Goal: Navigation & Orientation: Find specific page/section

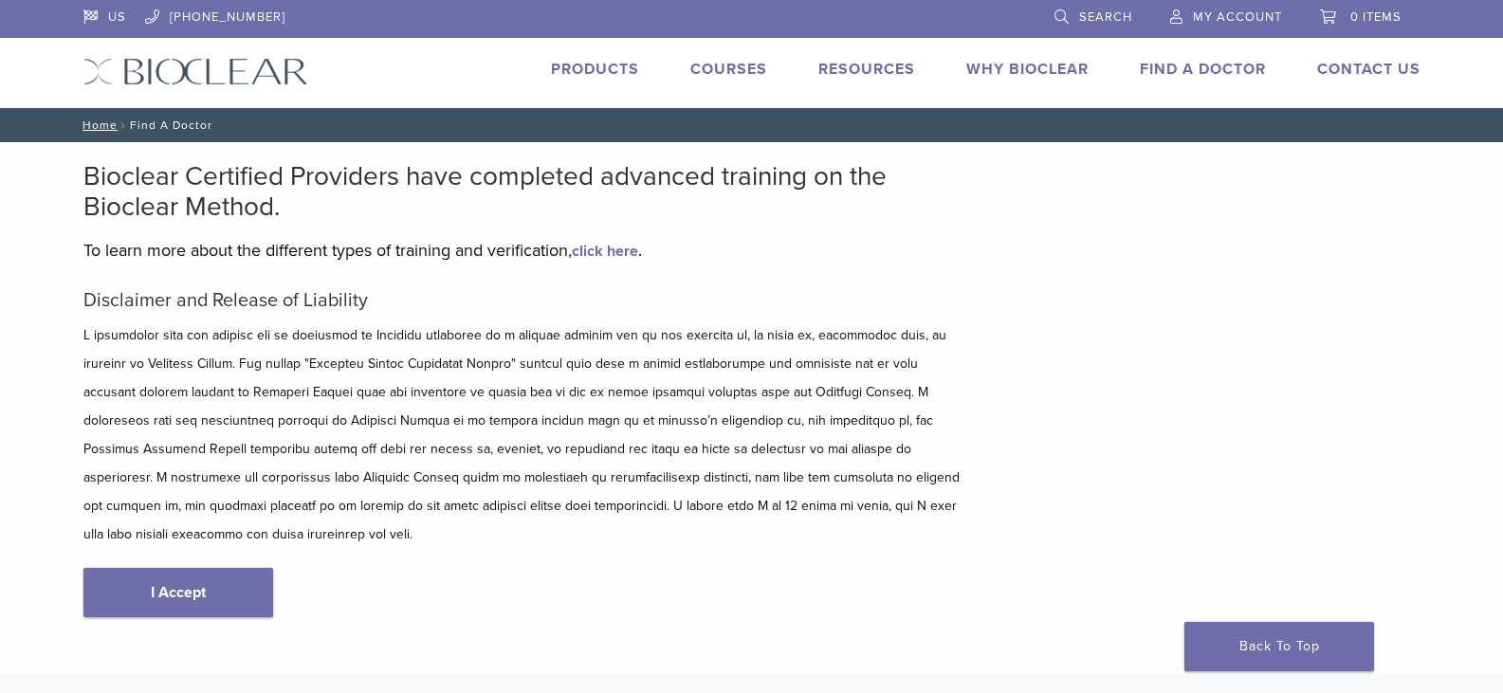
scroll to position [95, 0]
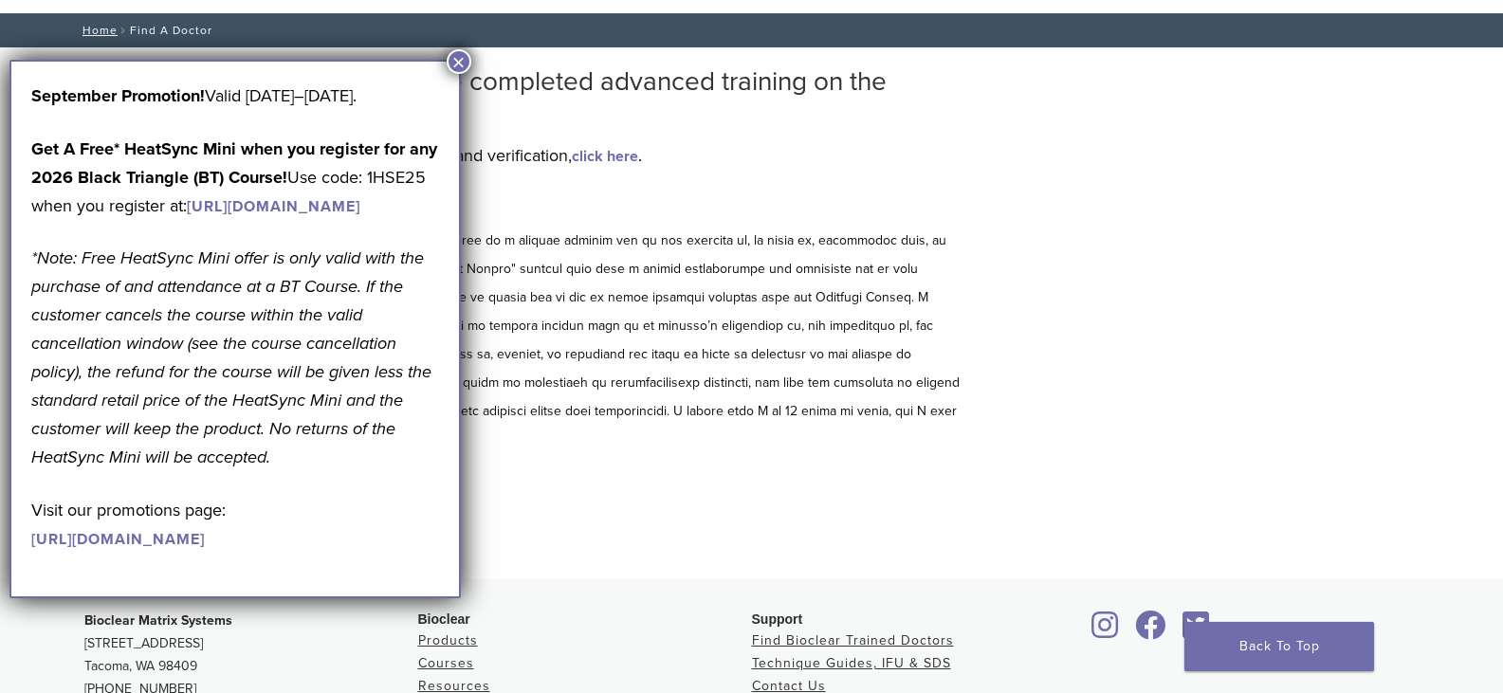
click at [454, 64] on button "×" at bounding box center [459, 61] width 25 height 25
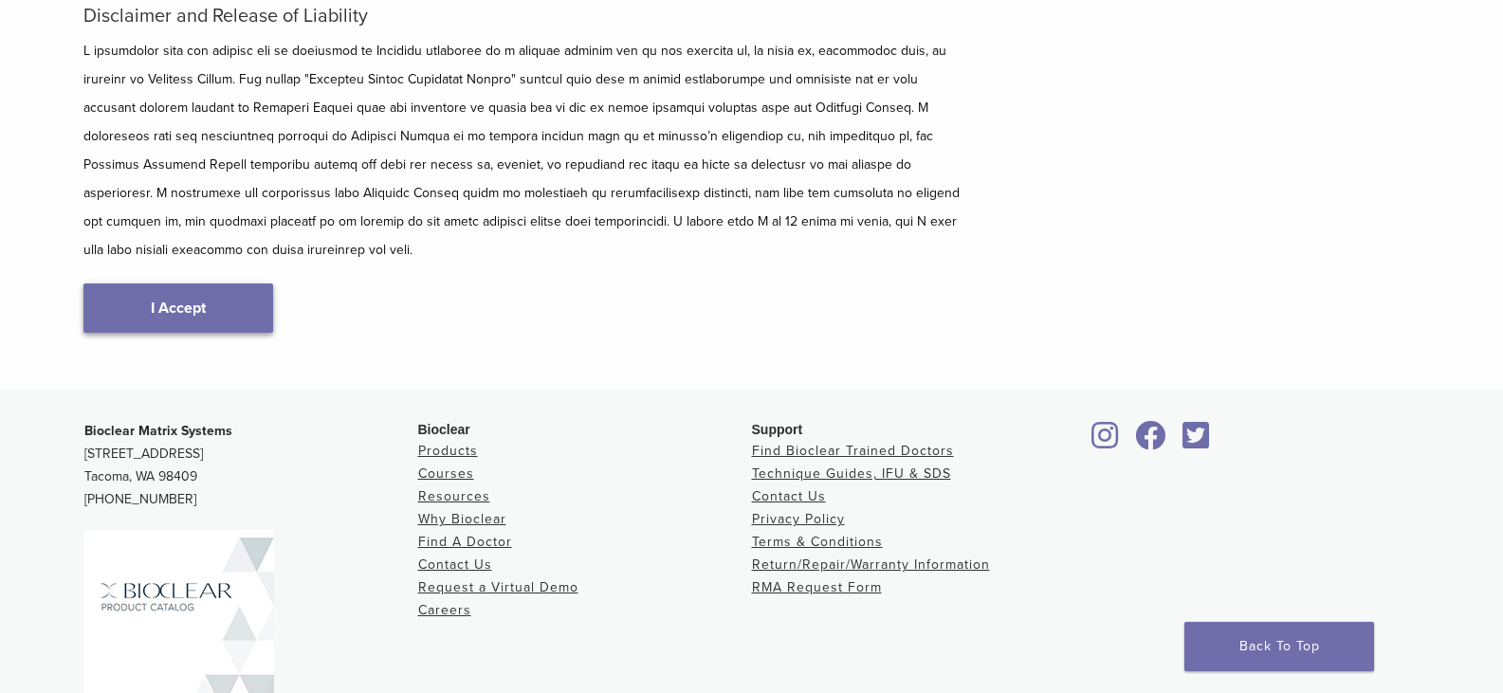
scroll to position [95, 0]
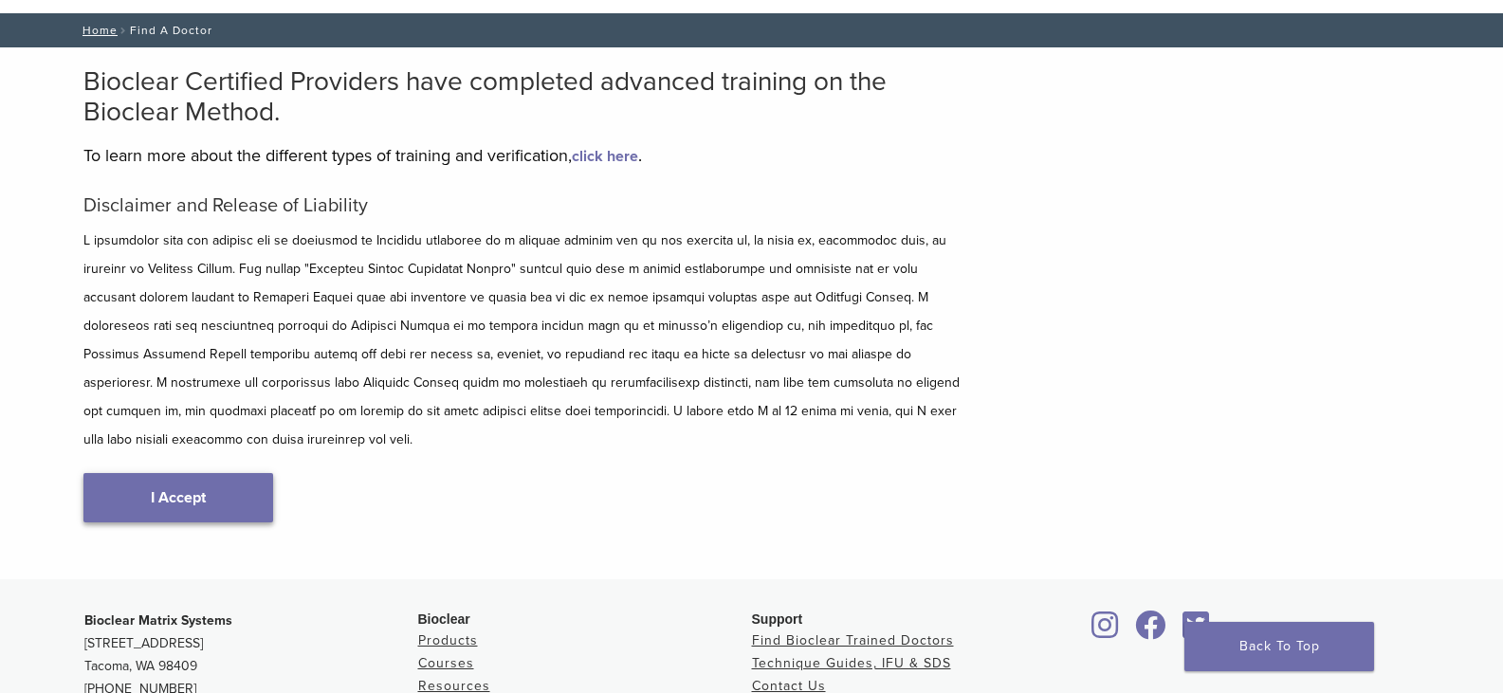
click at [184, 473] on link "I Accept" at bounding box center [178, 497] width 190 height 49
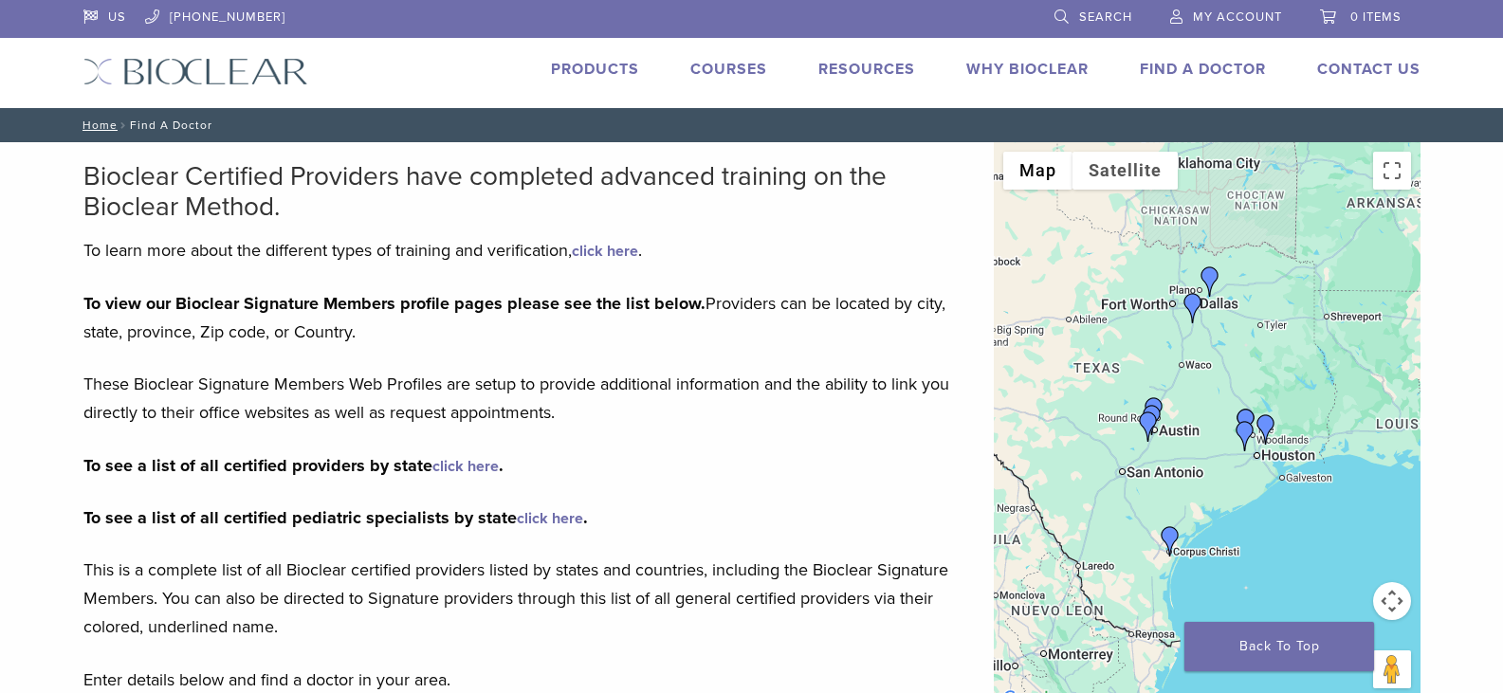
click at [1248, 429] on img "Dr. Hieu Truong Do" at bounding box center [1245, 436] width 30 height 30
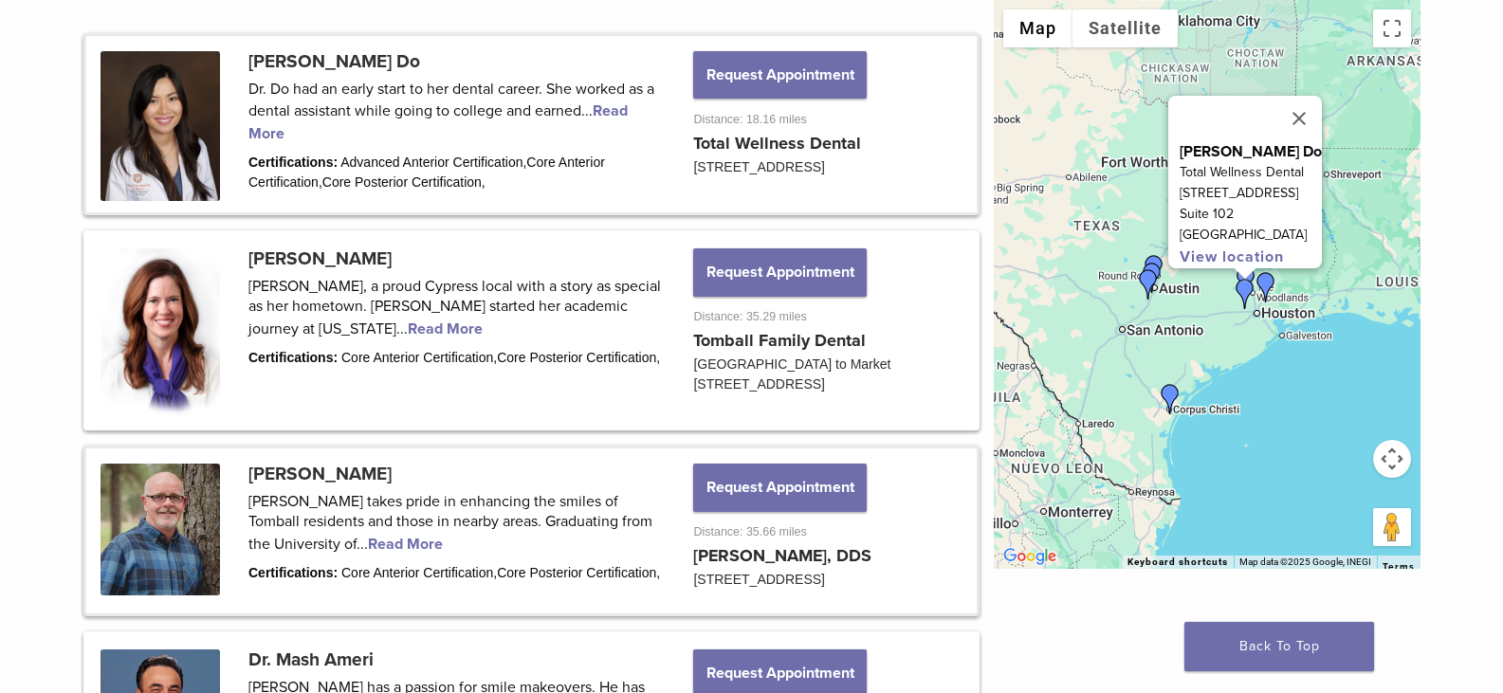
scroll to position [1042, 0]
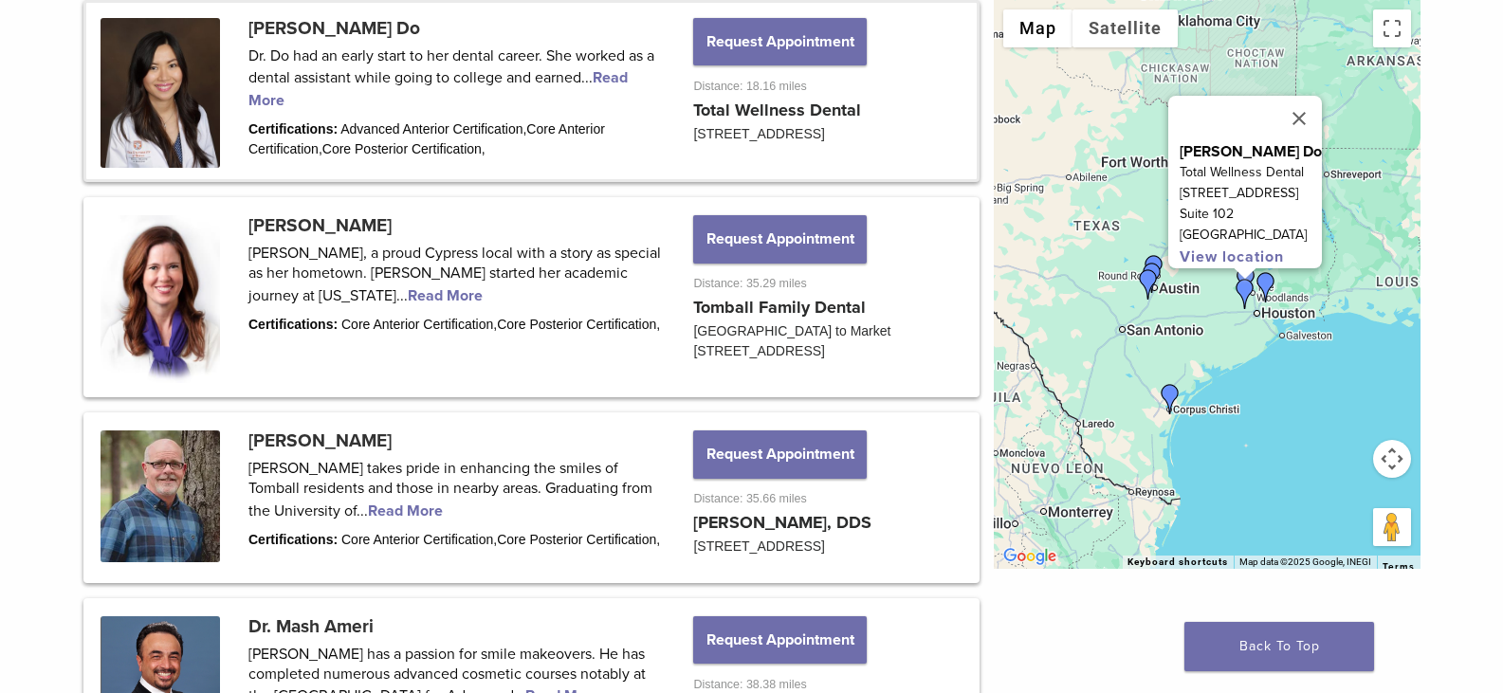
click at [367, 21] on link at bounding box center [531, 91] width 890 height 176
click at [604, 81] on link at bounding box center [531, 91] width 890 height 176
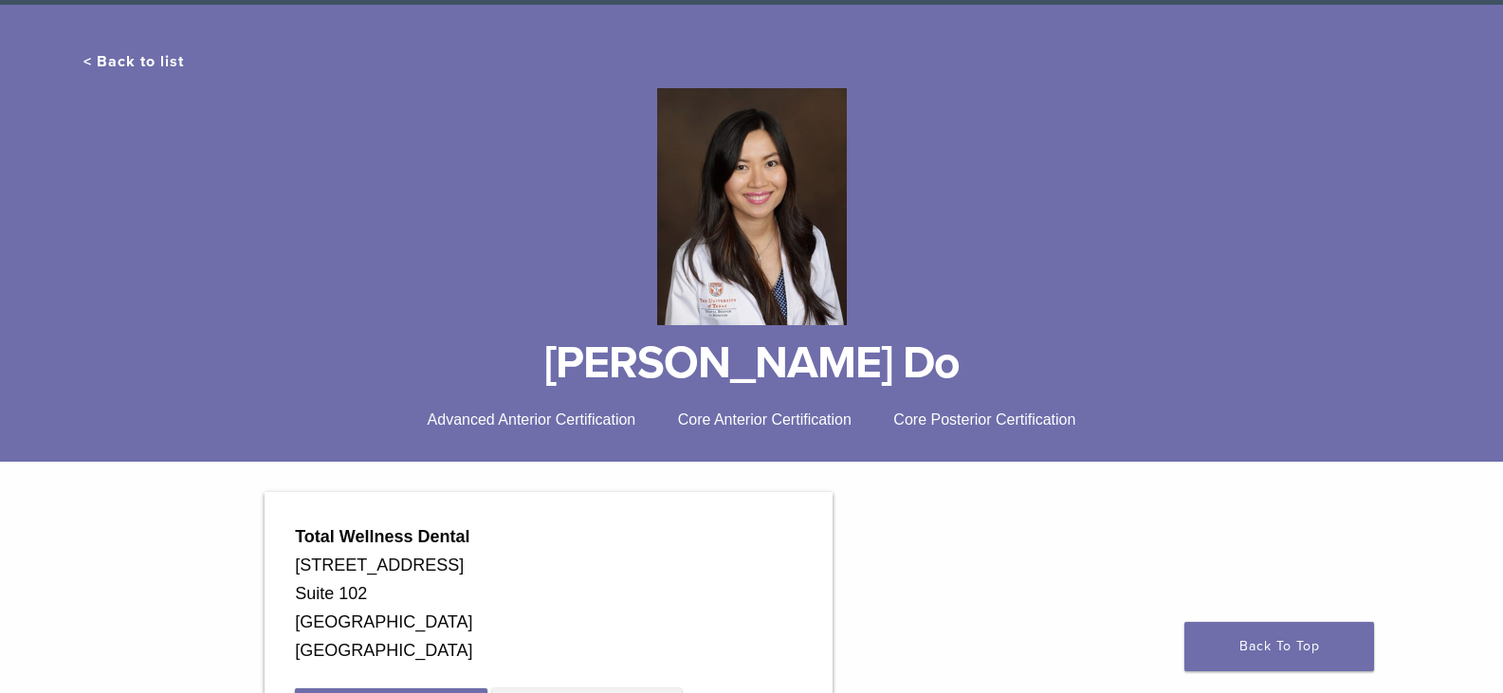
scroll to position [284, 0]
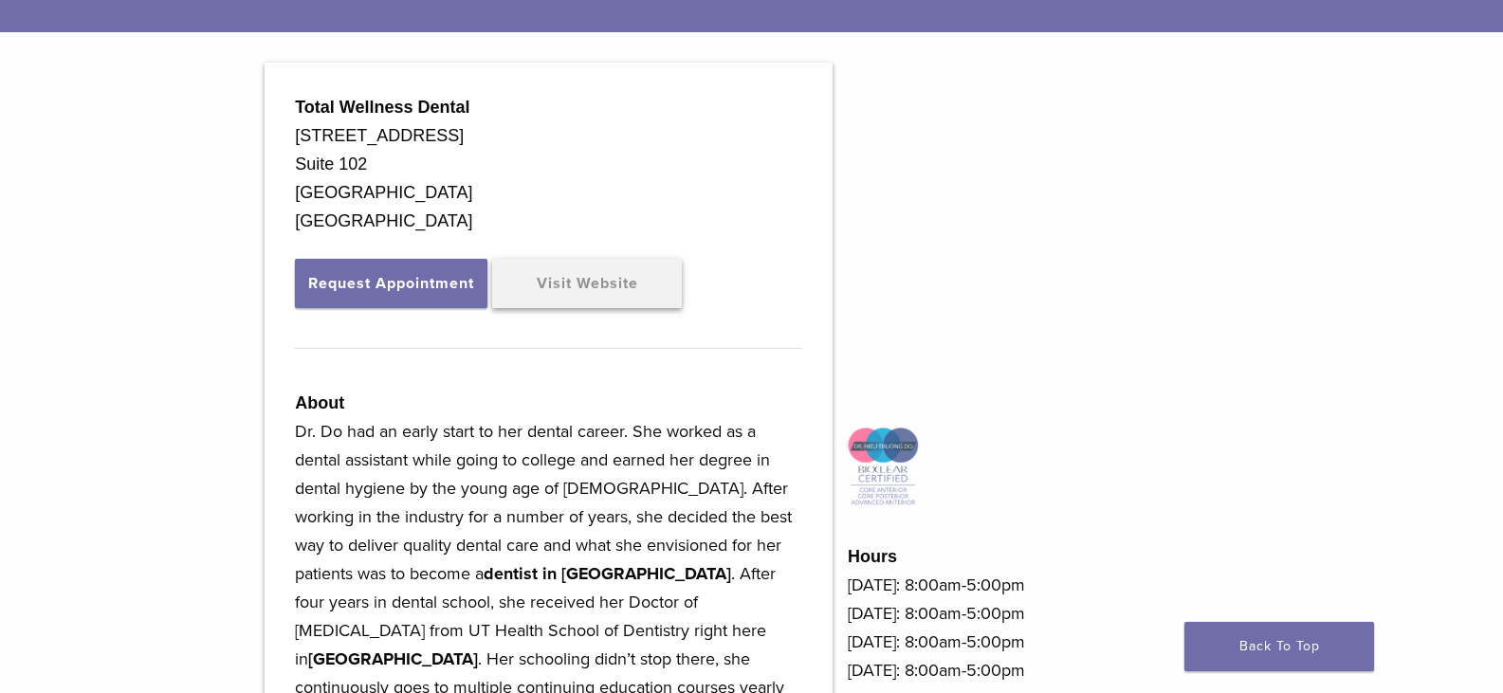
scroll to position [284, 0]
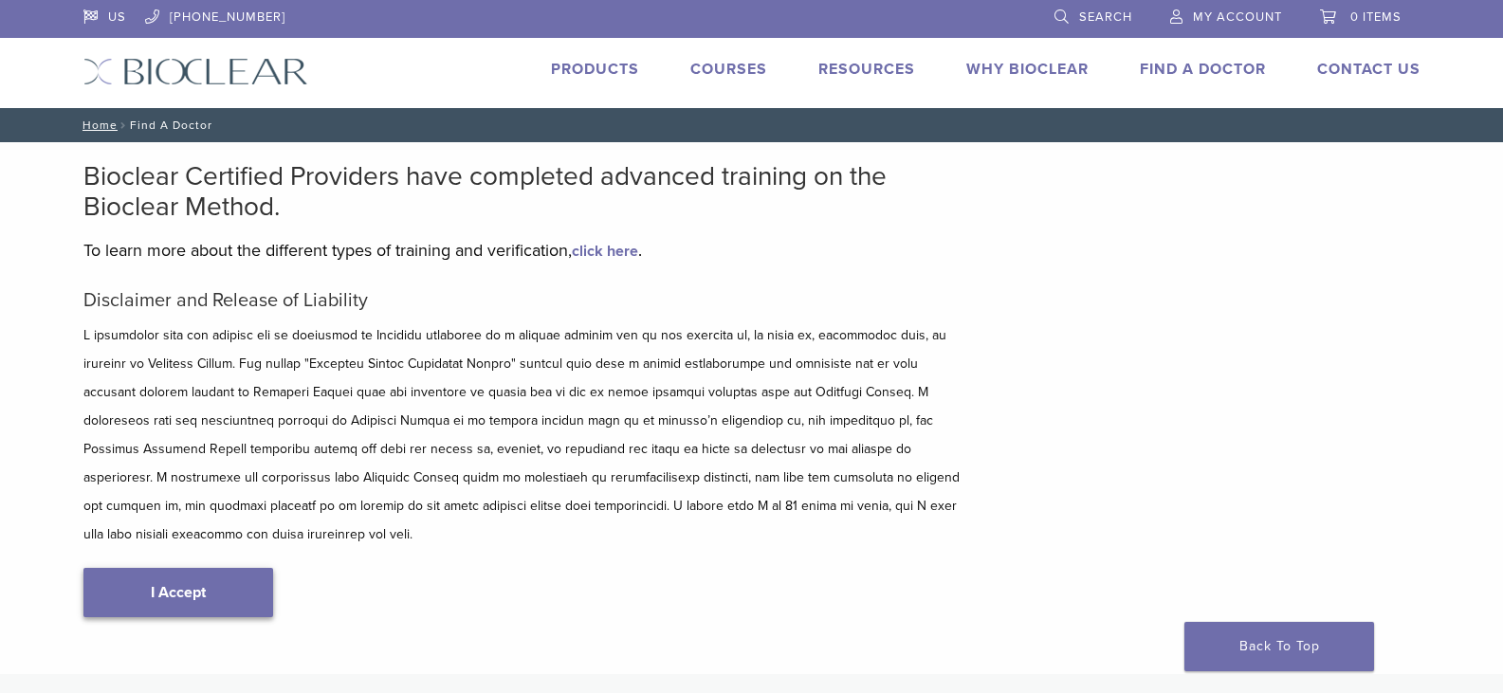
click at [168, 568] on link "I Accept" at bounding box center [178, 592] width 190 height 49
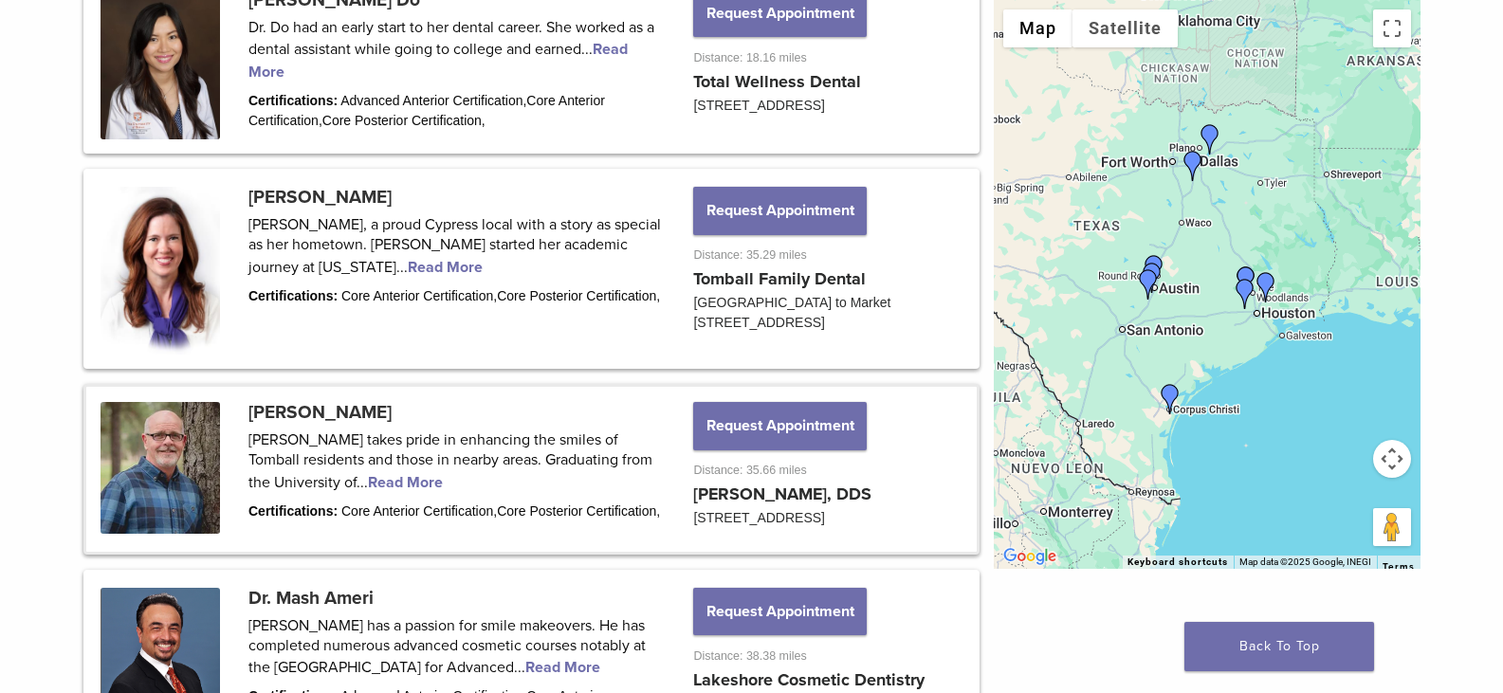
scroll to position [1043, 0]
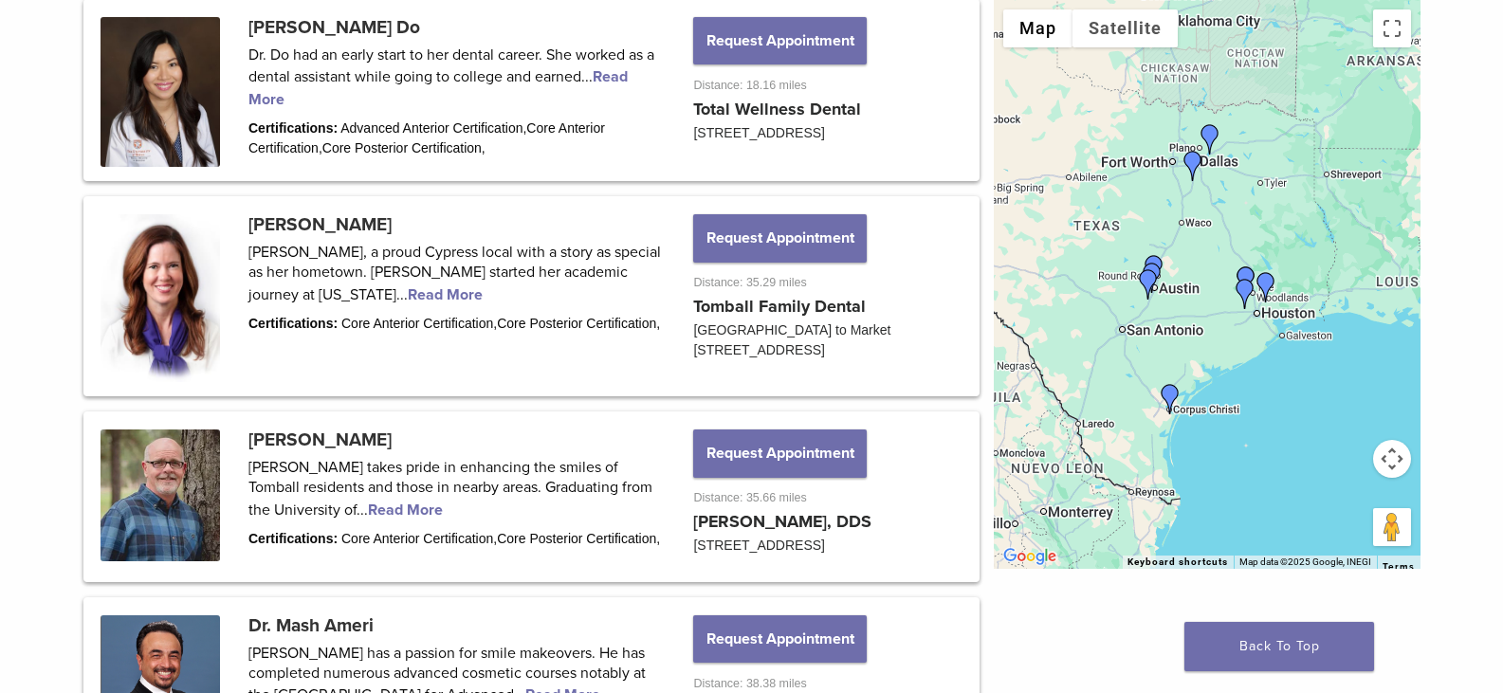
click at [1484, 190] on div "Bioclear Certified Providers have completed advanced training on the Bioclear M…" at bounding box center [751, 555] width 1503 height 2913
drag, startPoint x: 22, startPoint y: 172, endPoint x: 26, endPoint y: 146, distance: 25.9
drag, startPoint x: 39, startPoint y: 56, endPoint x: 150, endPoint y: 101, distance: 119.6
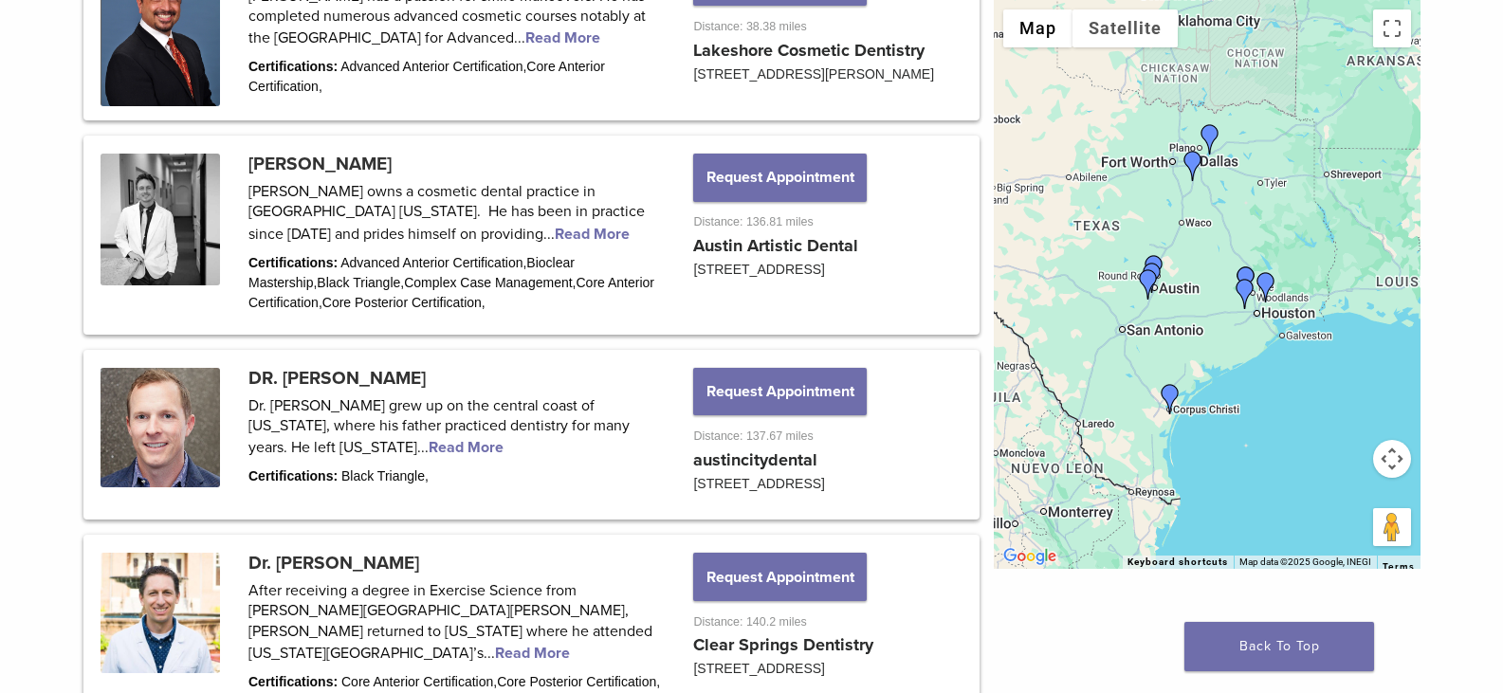
scroll to position [1707, 0]
